Goal: Information Seeking & Learning: Learn about a topic

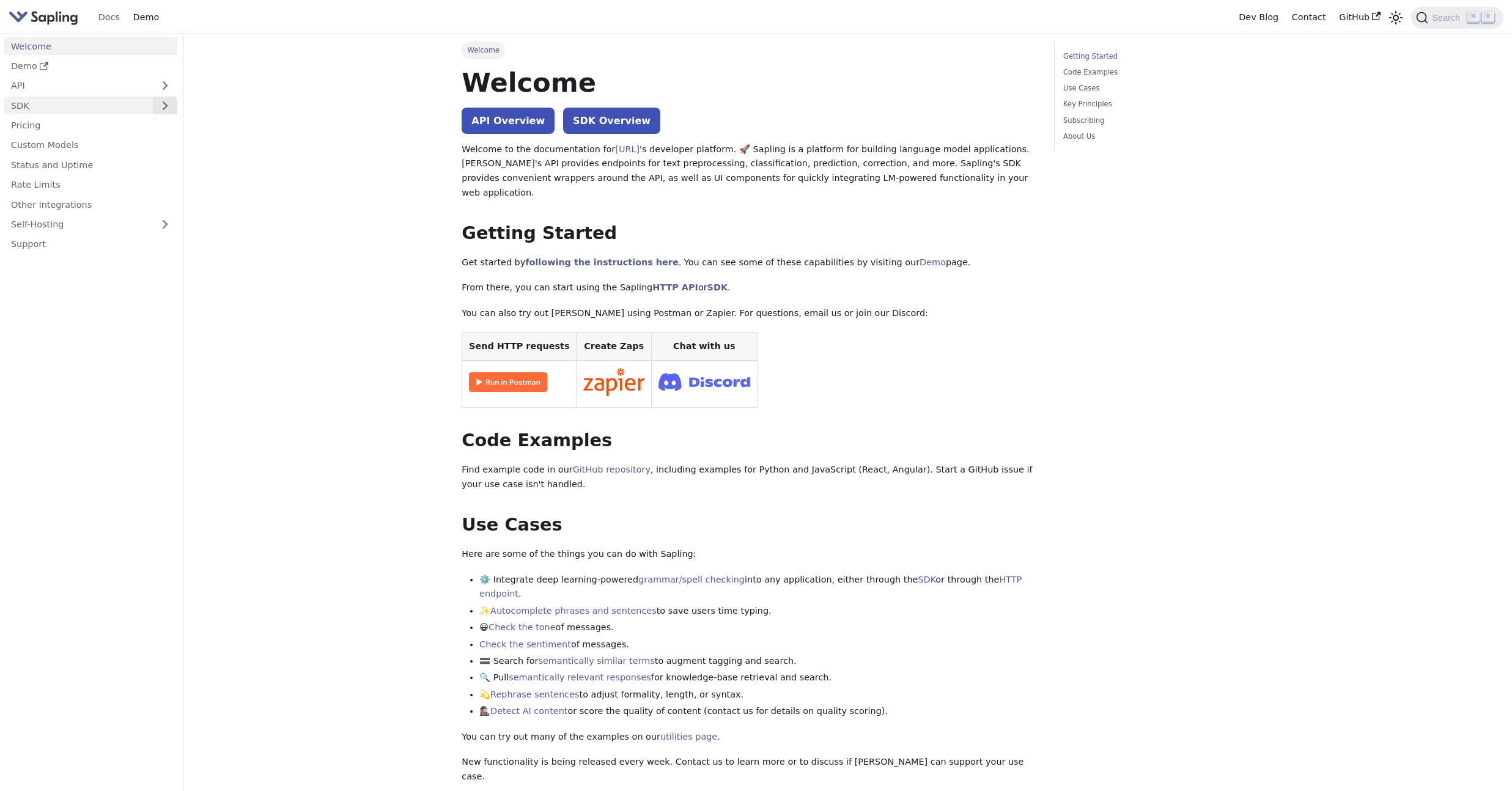
click at [163, 105] on button "Expand sidebar category 'SDK'" at bounding box center [165, 106] width 24 height 18
click at [166, 87] on button "Expand sidebar category 'API'" at bounding box center [165, 86] width 24 height 18
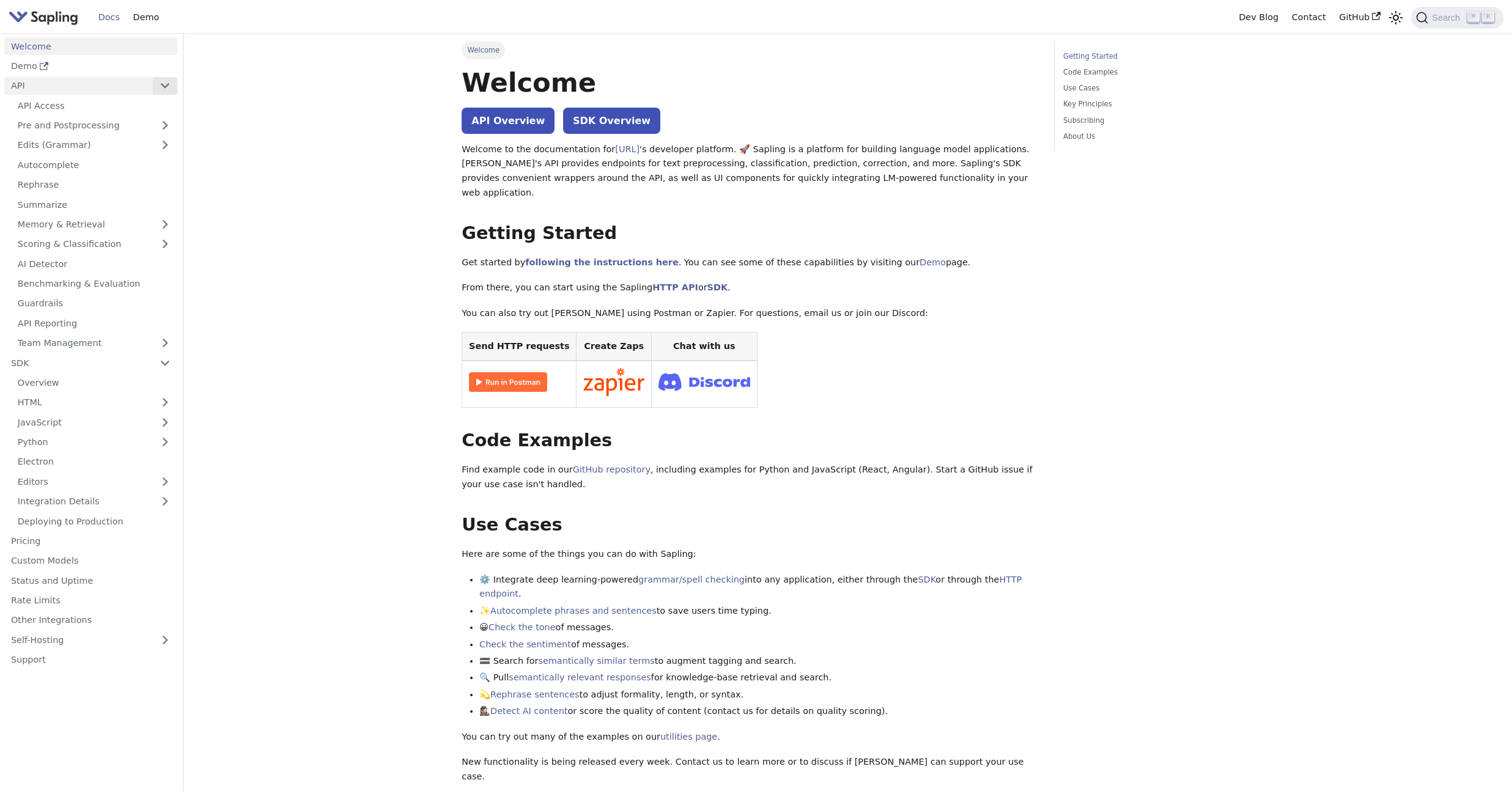
click at [166, 87] on button "Collapse sidebar category 'API'" at bounding box center [165, 86] width 24 height 18
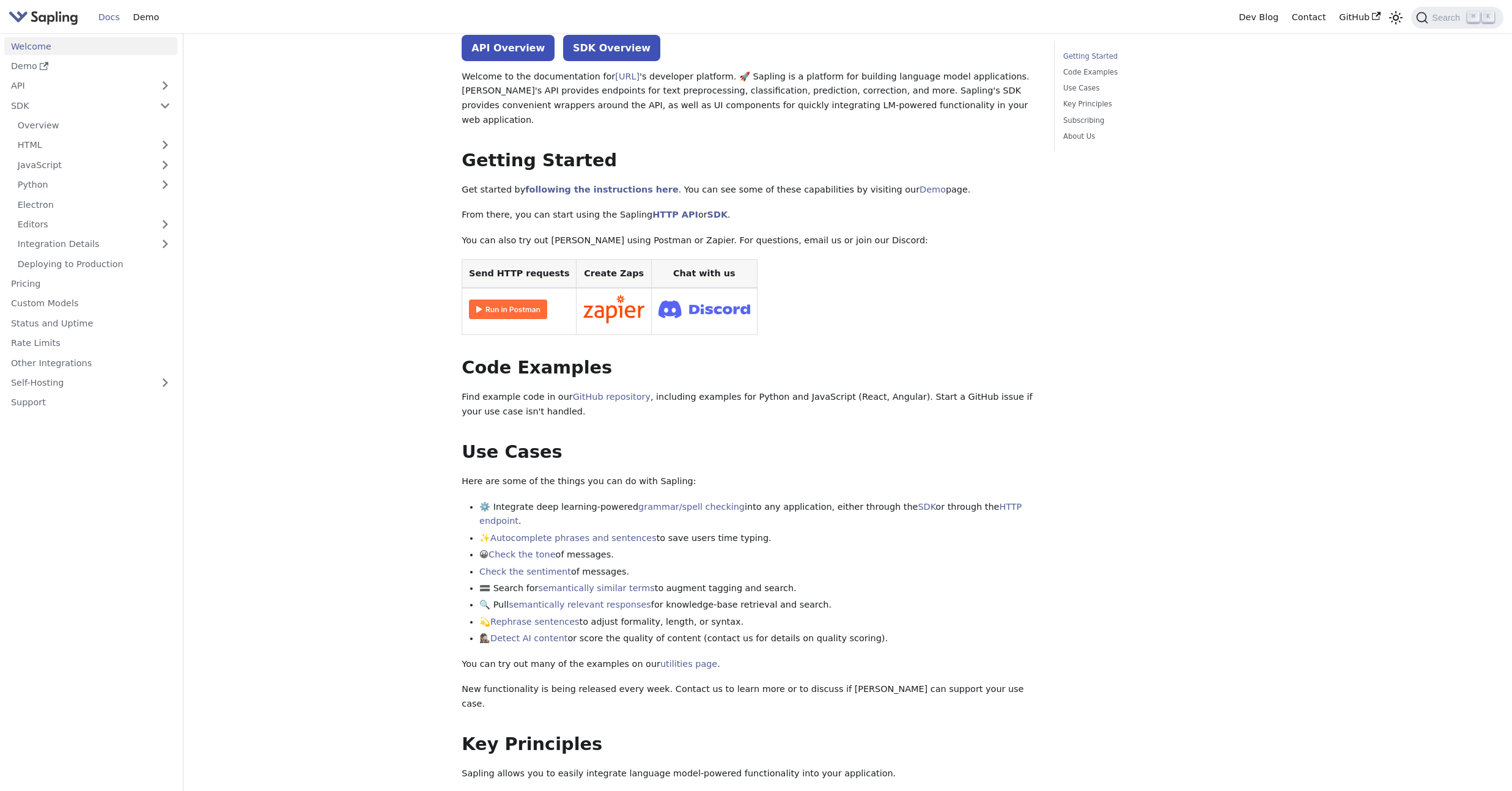
scroll to position [92, 0]
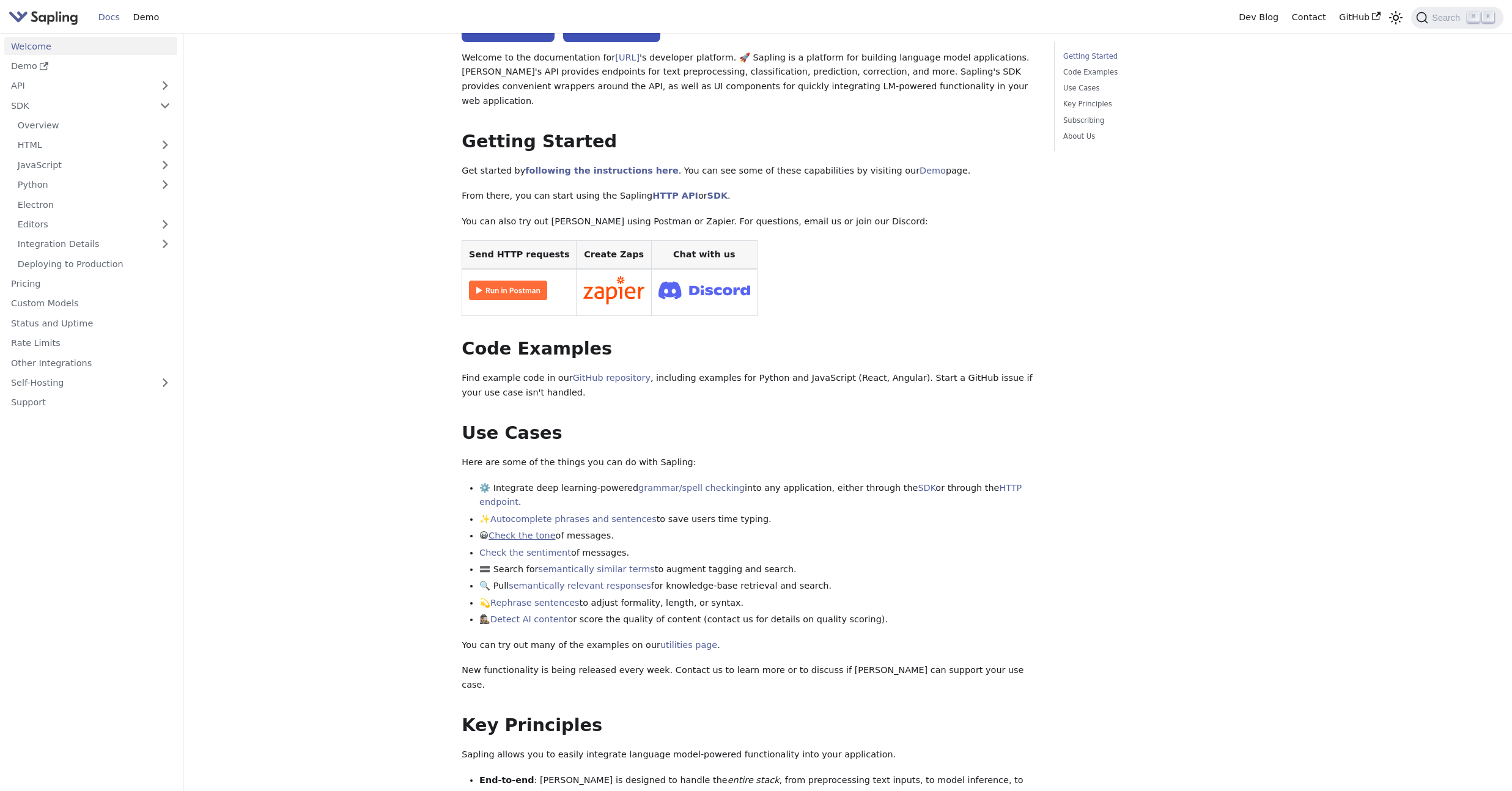
click at [532, 531] on link "Check the tone" at bounding box center [522, 535] width 67 height 10
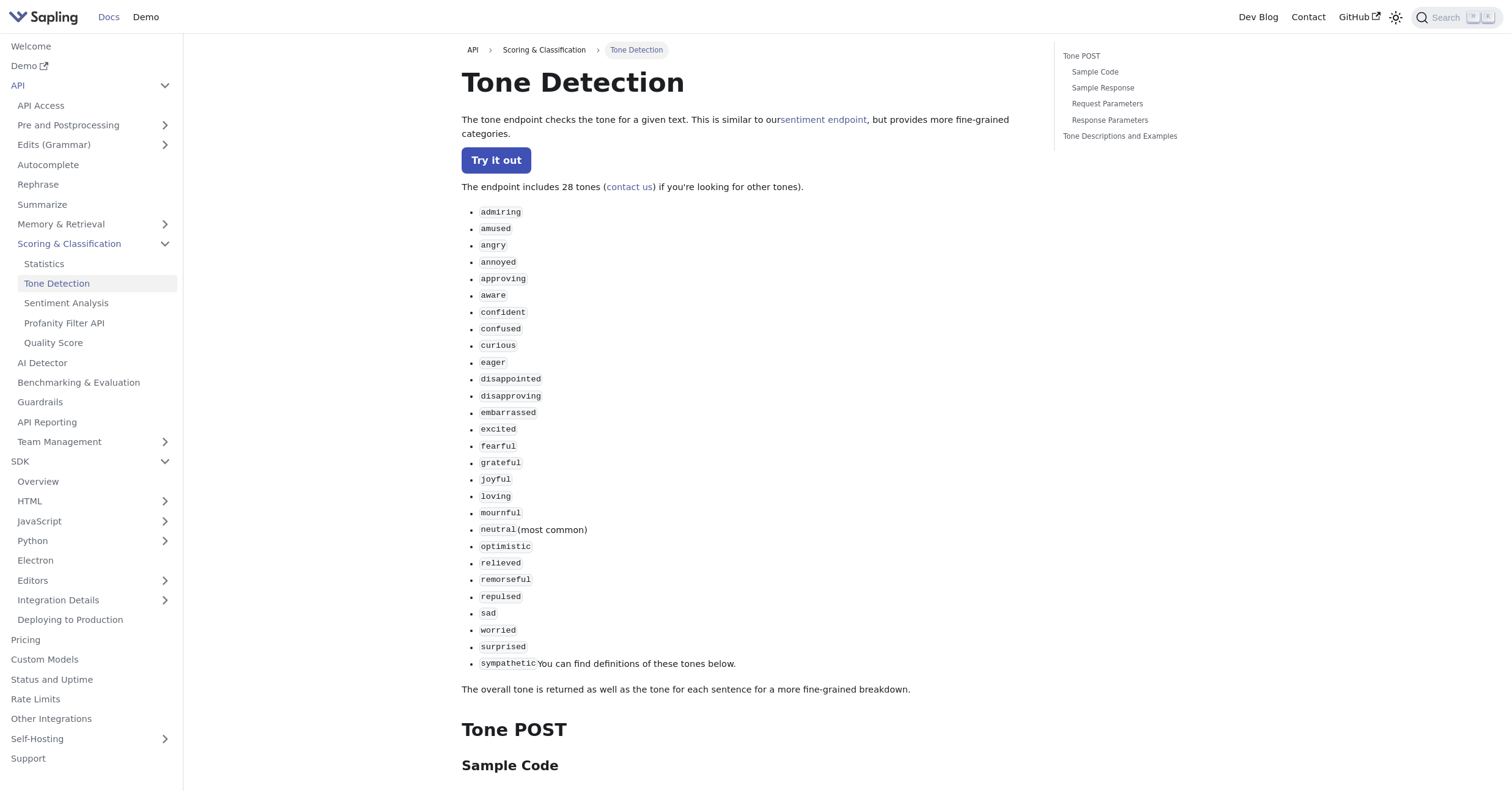
click at [805, 181] on p "The endpoint includes 28 tones ( contact us ) if you're looking for other tones…" at bounding box center [748, 188] width 575 height 15
